Goal: Task Accomplishment & Management: Use online tool/utility

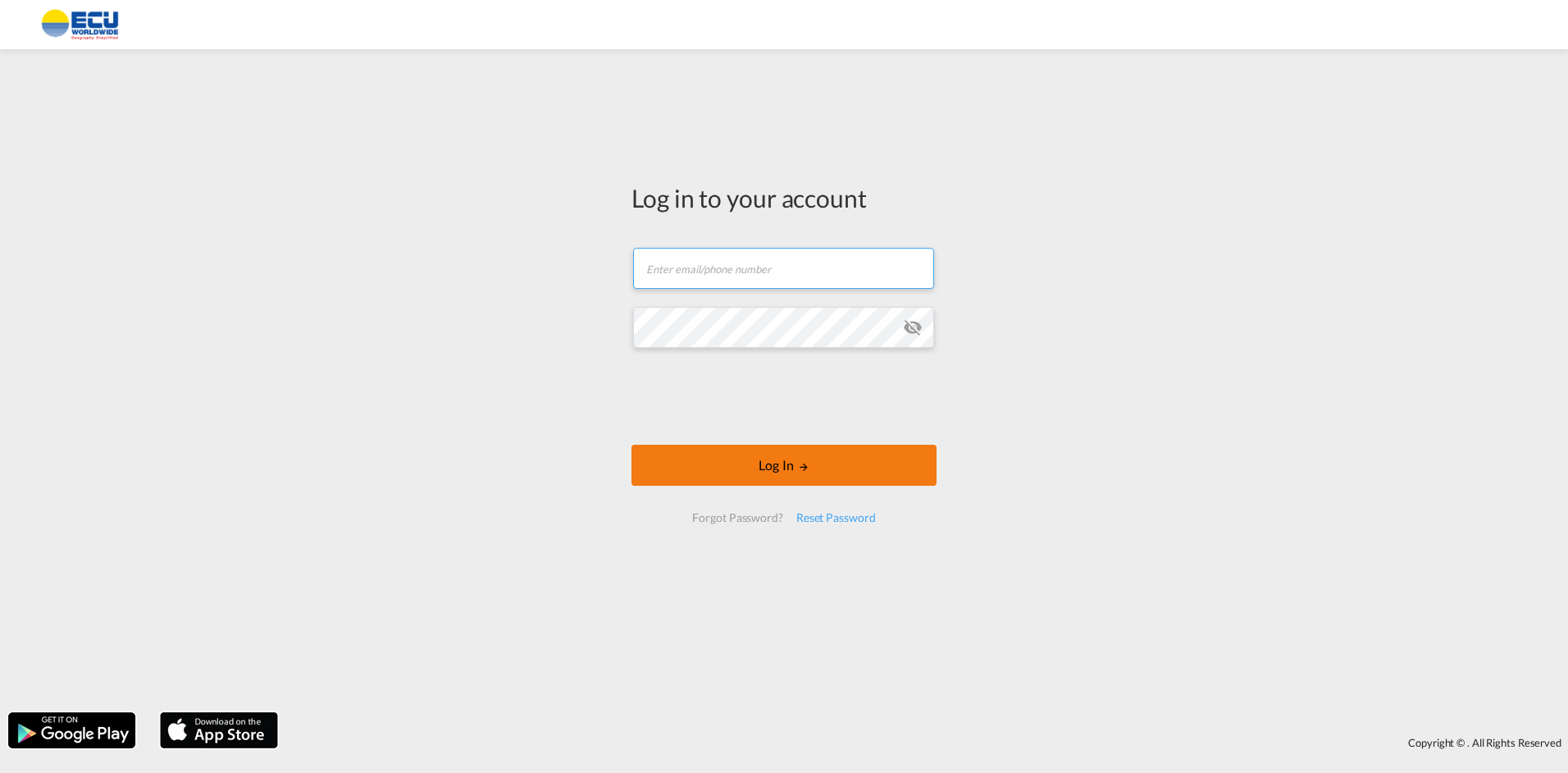
type input "[EMAIL_ADDRESS][DOMAIN_NAME]"
click at [758, 460] on button "Log In" at bounding box center [784, 465] width 305 height 41
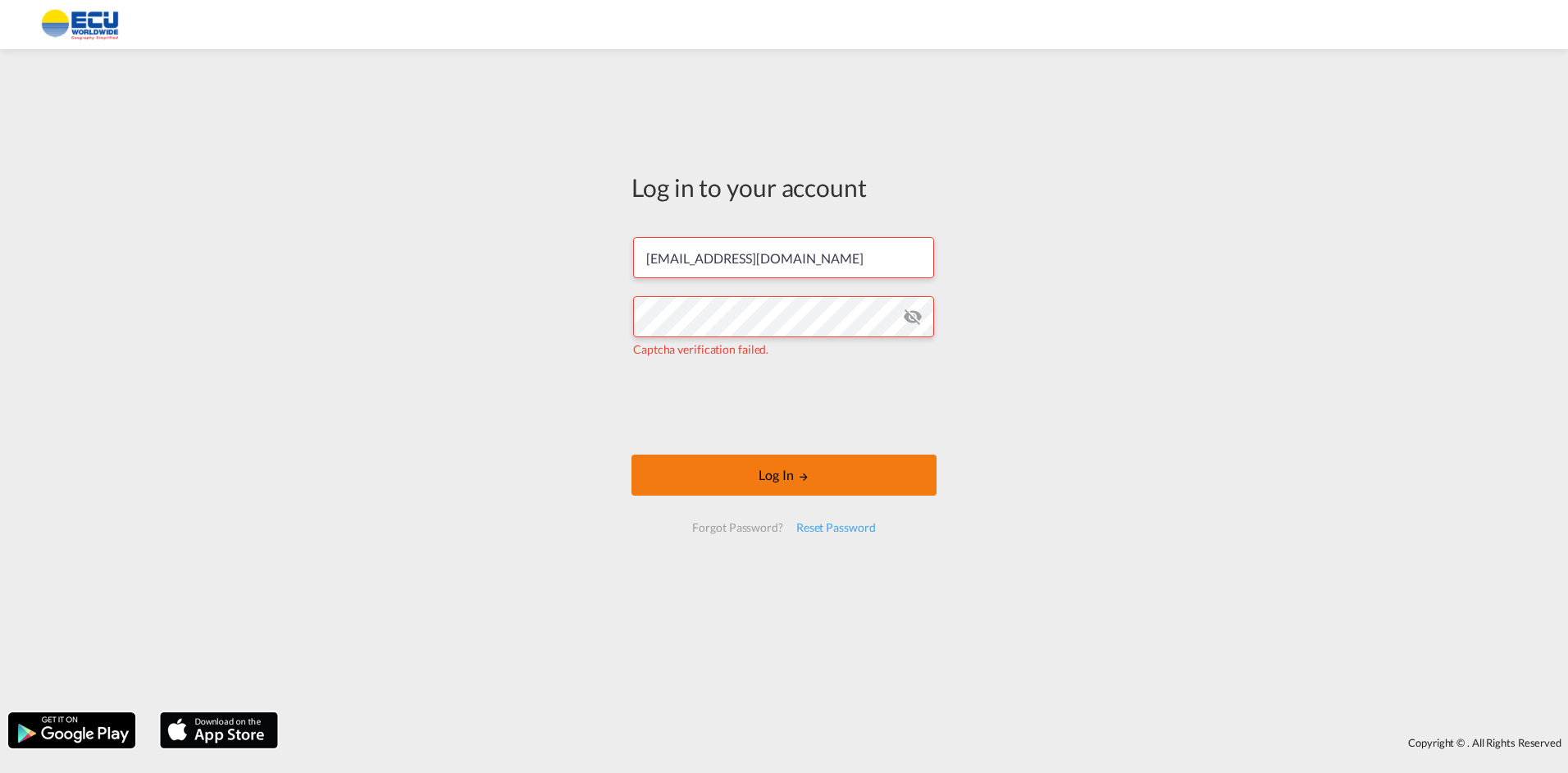
click at [757, 472] on button "Log In" at bounding box center [784, 475] width 305 height 41
click at [791, 477] on button "Log In" at bounding box center [784, 475] width 305 height 41
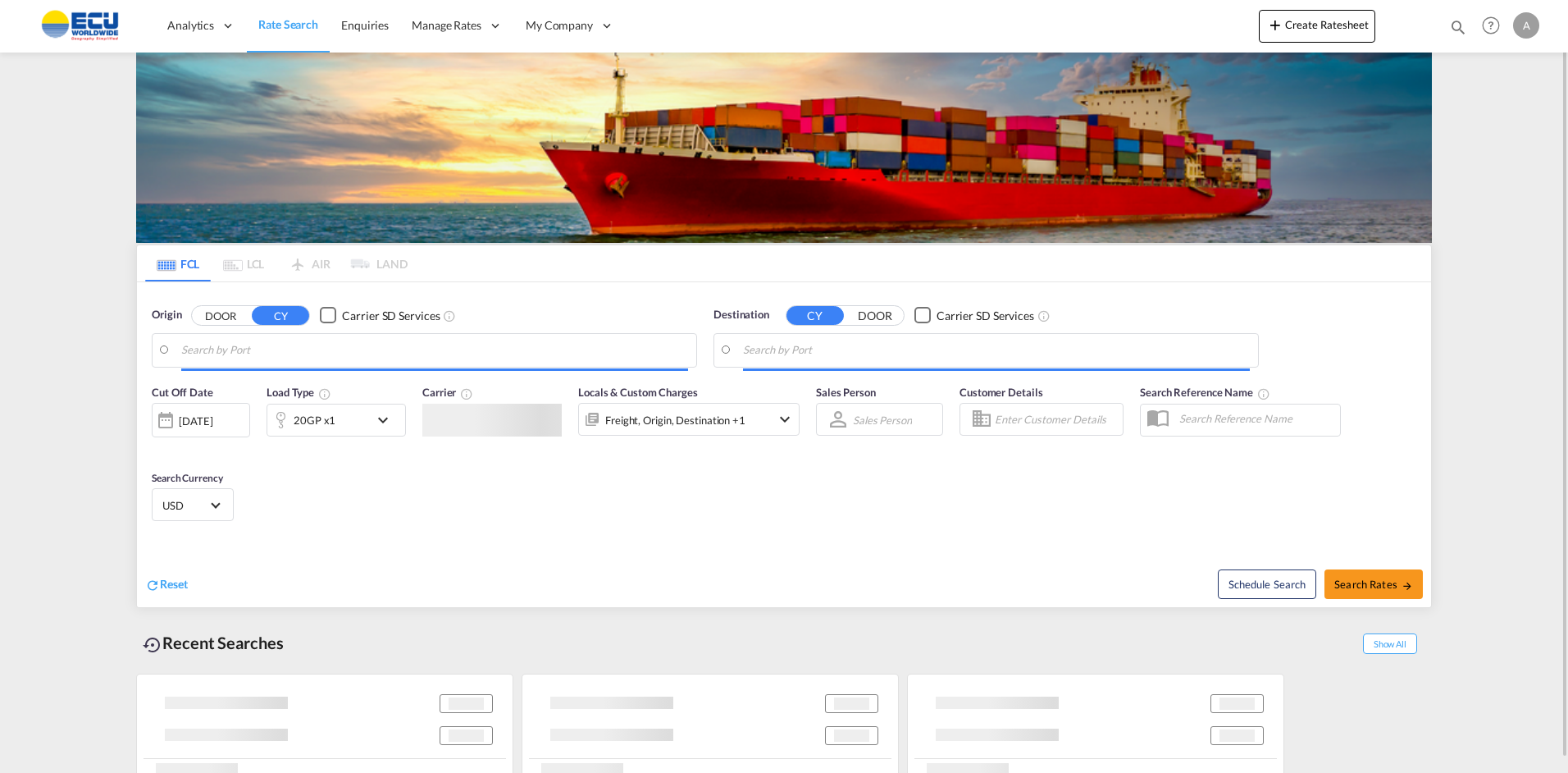
type input "[GEOGRAPHIC_DATA] ([GEOGRAPHIC_DATA]), [GEOGRAPHIC_DATA]"
type input "[GEOGRAPHIC_DATA], CIABJ"
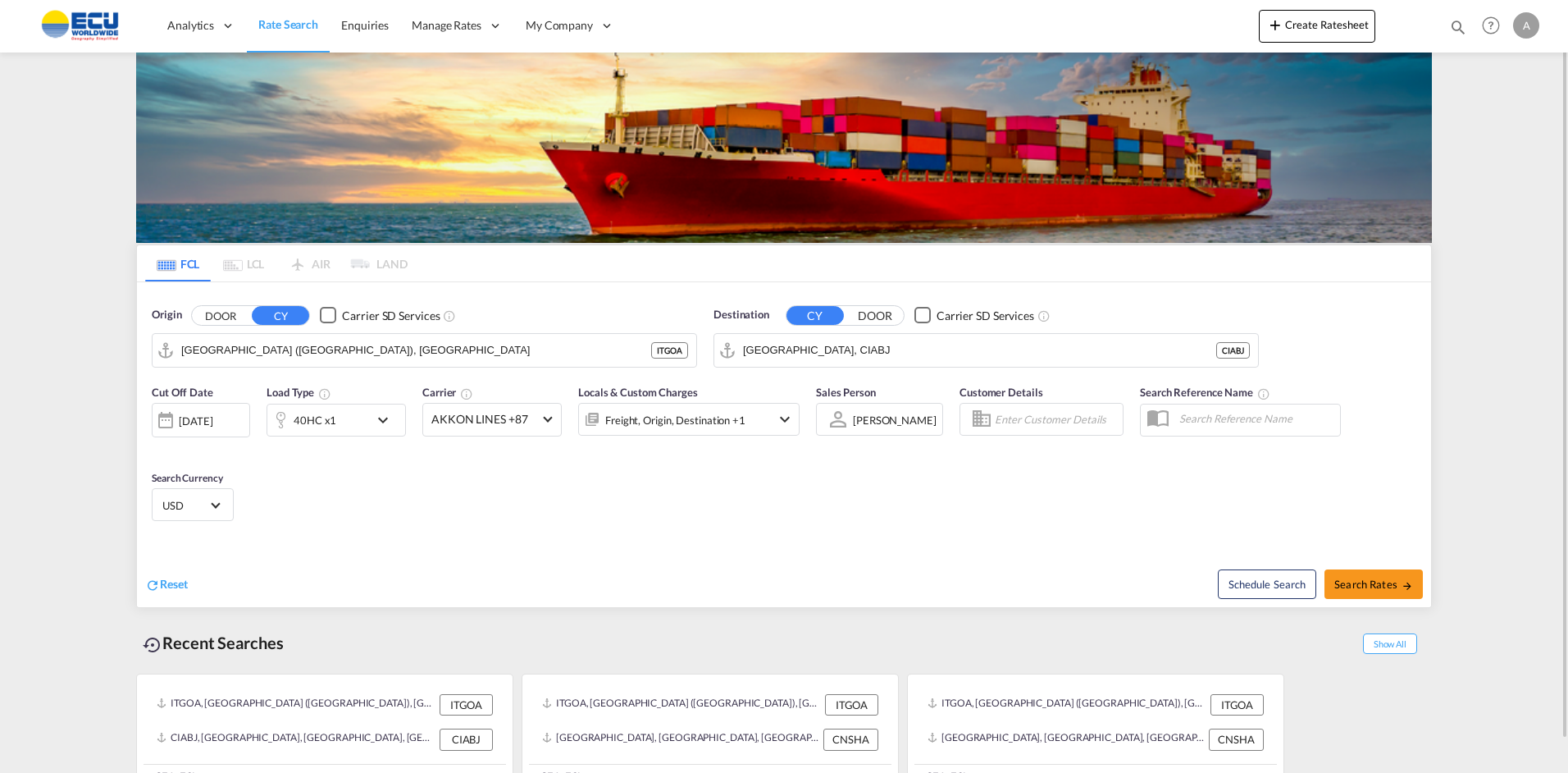
click at [1280, 9] on div "Create Ratesheet Enquiries Help Resources Product Release A My Profile Logout" at bounding box center [1401, 25] width 285 height 51
click at [1280, 22] on md-icon "icon-plus 400-fg" at bounding box center [1275, 24] width 20 height 20
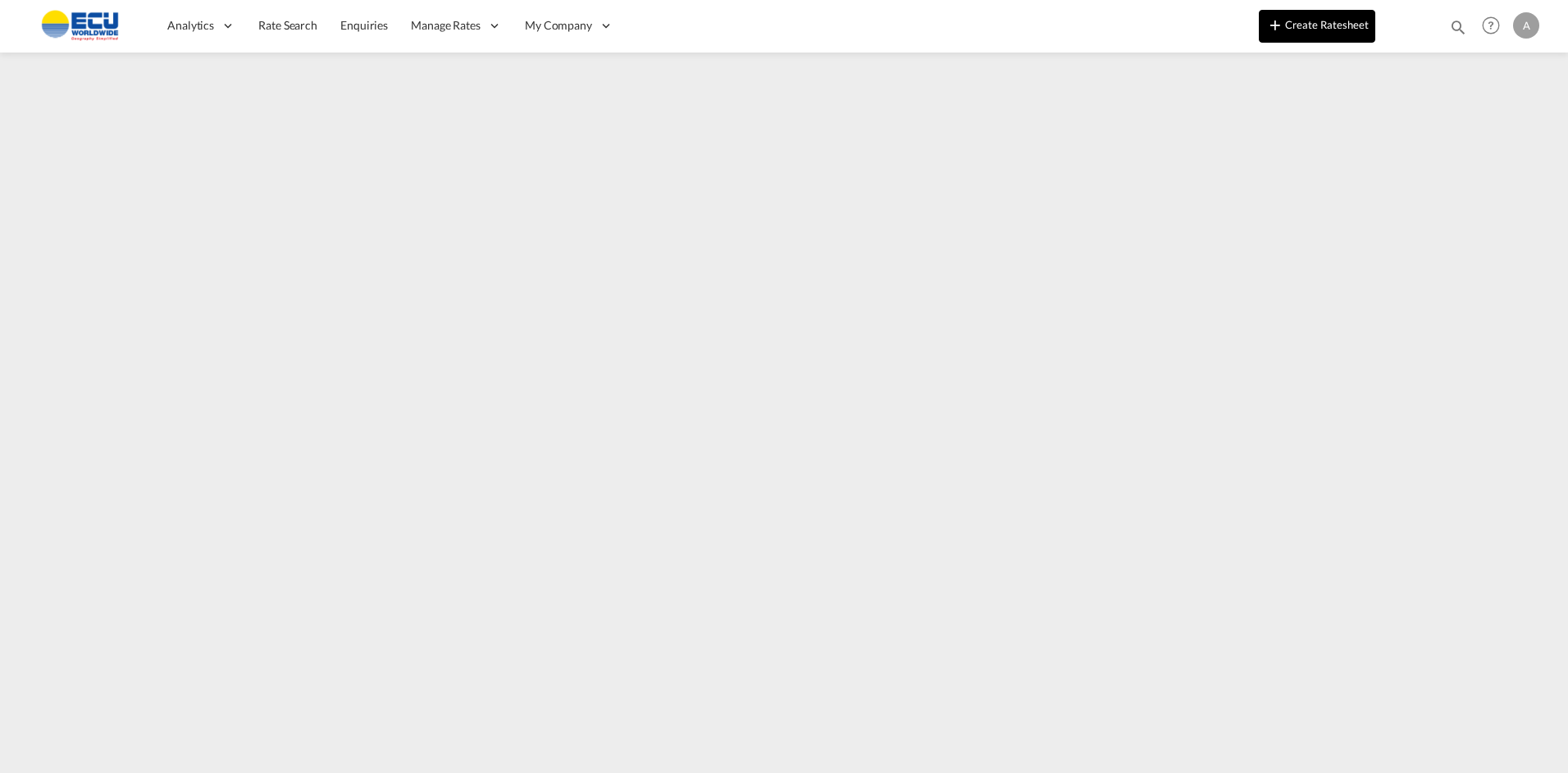
click at [1306, 31] on button "Create Ratesheet" at bounding box center [1317, 26] width 116 height 33
click at [1336, 24] on button "Create Ratesheet" at bounding box center [1317, 26] width 116 height 33
click at [1296, 25] on button "Create Ratesheet" at bounding box center [1317, 26] width 116 height 33
click at [1316, 26] on button "Create Ratesheet" at bounding box center [1317, 26] width 116 height 33
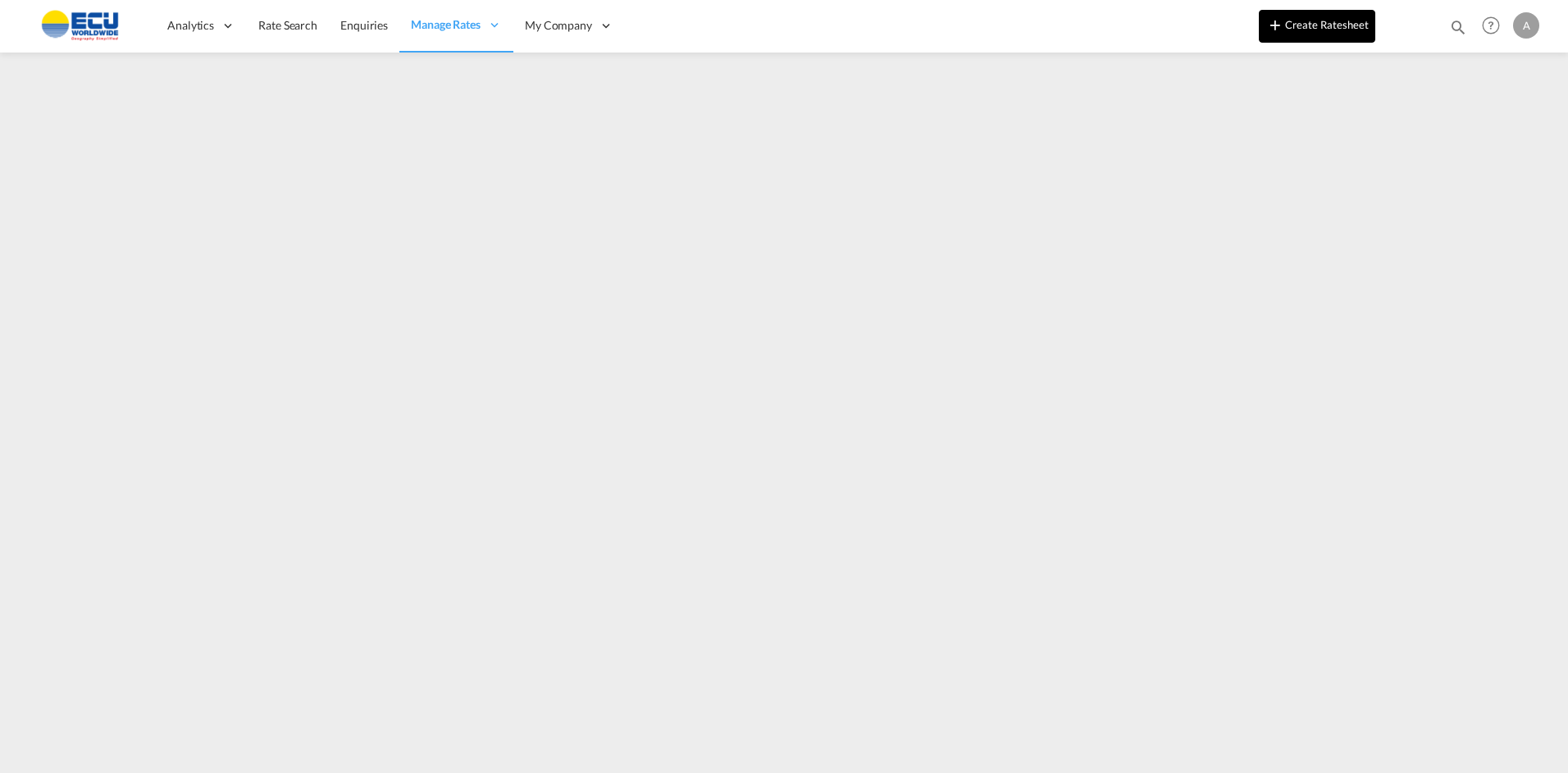
click at [1324, 24] on button "Create Ratesheet" at bounding box center [1317, 26] width 116 height 33
click at [1319, 26] on button "Create Ratesheet" at bounding box center [1317, 26] width 116 height 33
click at [1307, 26] on button "Create Ratesheet" at bounding box center [1317, 26] width 116 height 33
click at [1310, 21] on button "Create Ratesheet" at bounding box center [1317, 26] width 116 height 33
click at [1295, 33] on button "Create Ratesheet" at bounding box center [1317, 26] width 116 height 33
